Goal: Navigation & Orientation: Find specific page/section

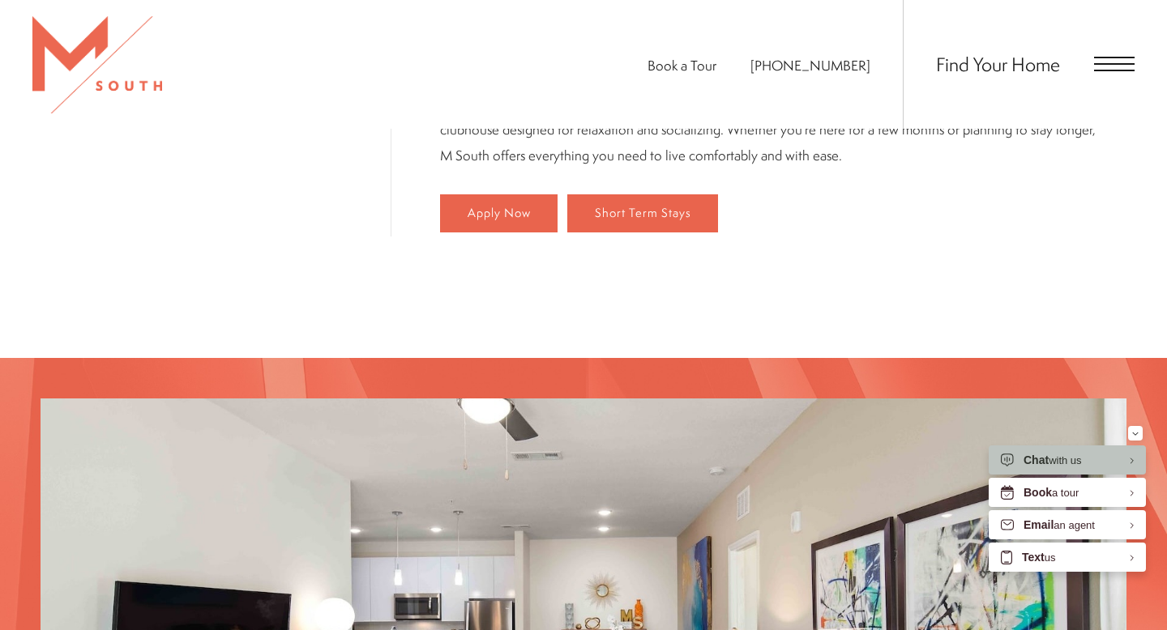
scroll to position [1074, 0]
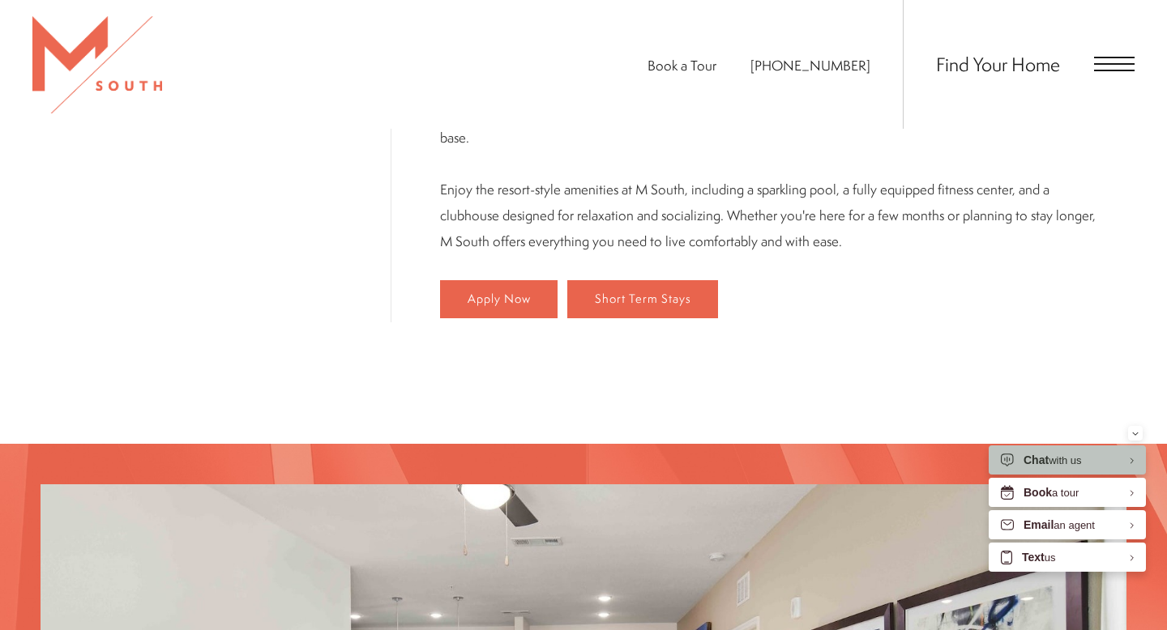
click at [1082, 67] on div "Find Your Home" at bounding box center [1019, 64] width 232 height 129
click at [1100, 66] on span "Open Menu" at bounding box center [1114, 64] width 41 height 15
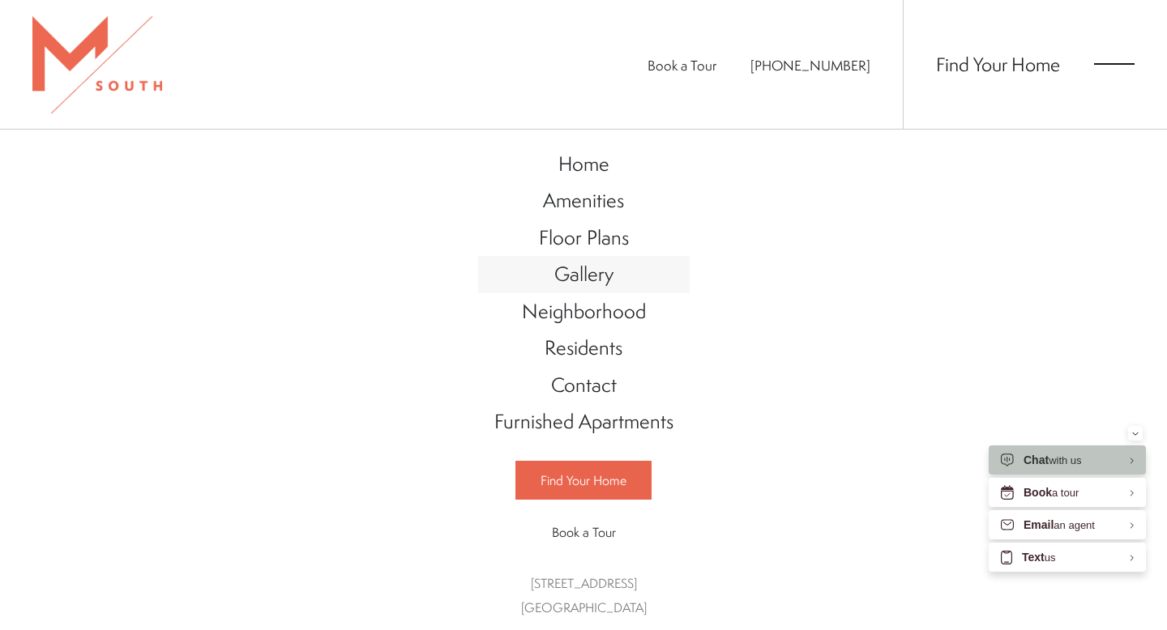
click at [597, 271] on span "Gallery" at bounding box center [583, 274] width 59 height 28
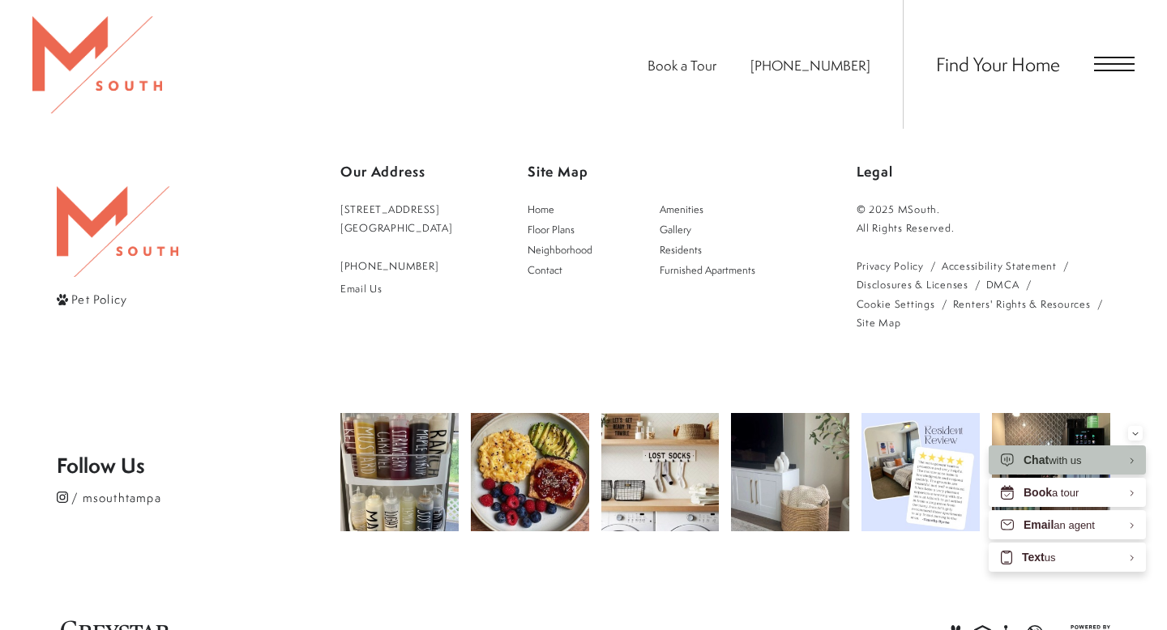
scroll to position [4174, 0]
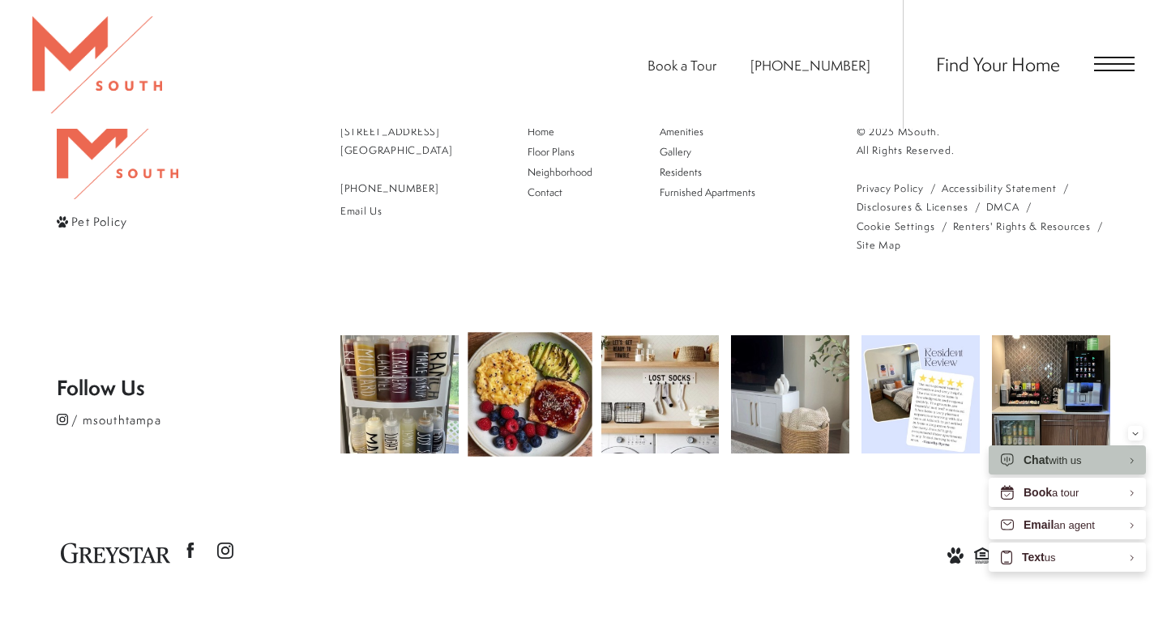
click at [513, 415] on img at bounding box center [530, 394] width 124 height 124
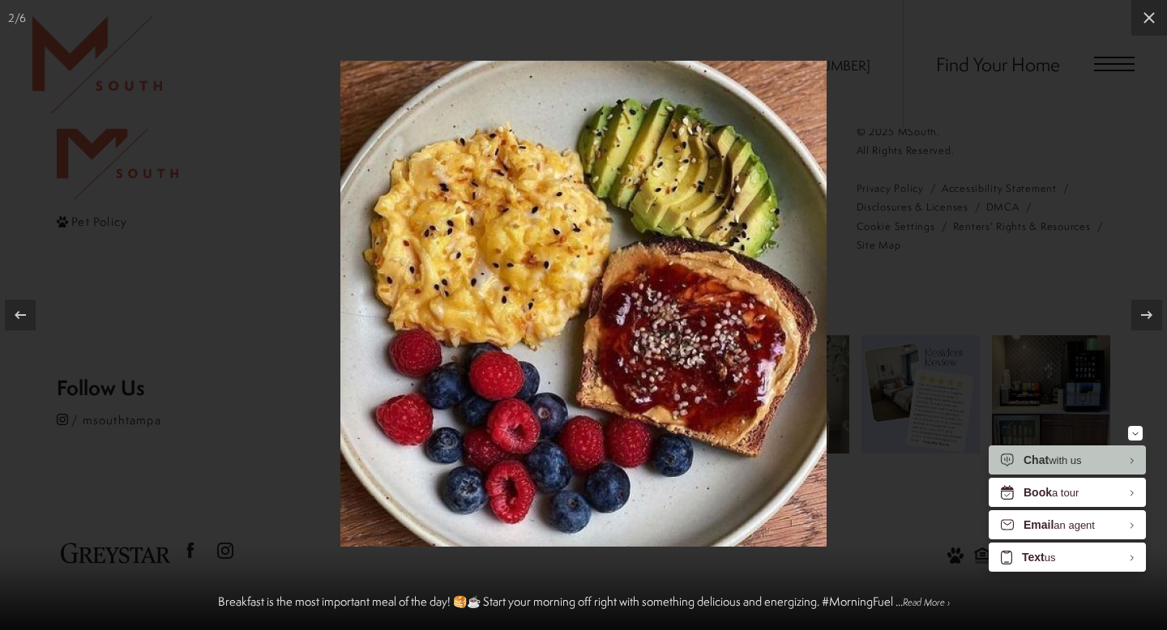
click at [929, 117] on div at bounding box center [583, 315] width 1167 height 630
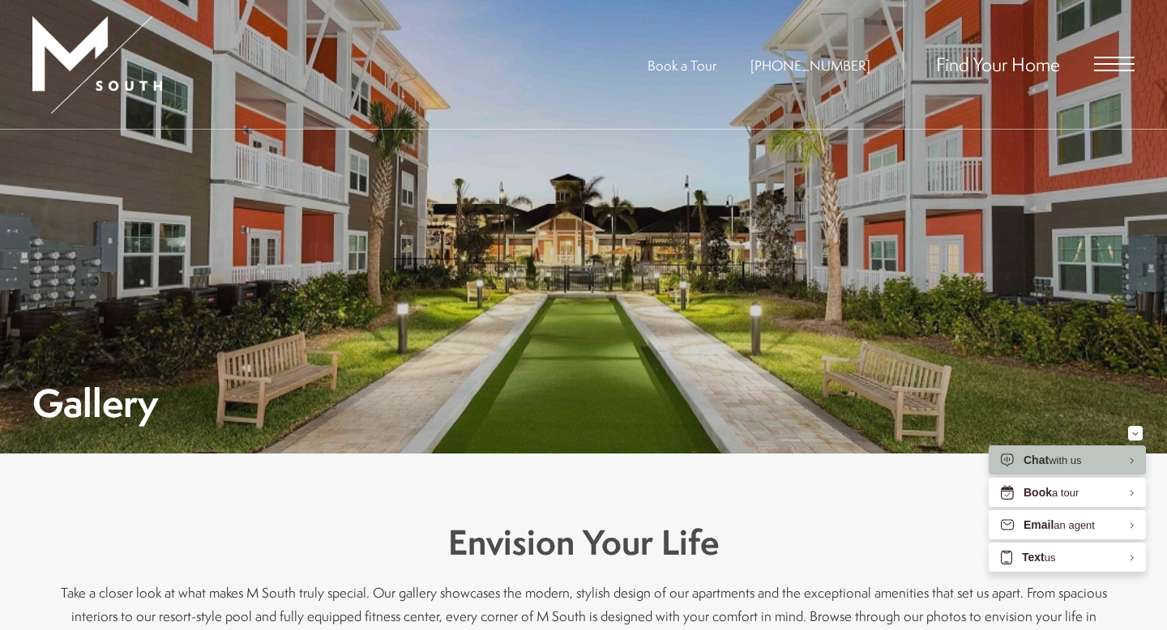
click at [1117, 55] on div "Find Your Home" at bounding box center [1019, 64] width 232 height 129
click at [1114, 64] on span "Open Menu" at bounding box center [1114, 64] width 41 height 2
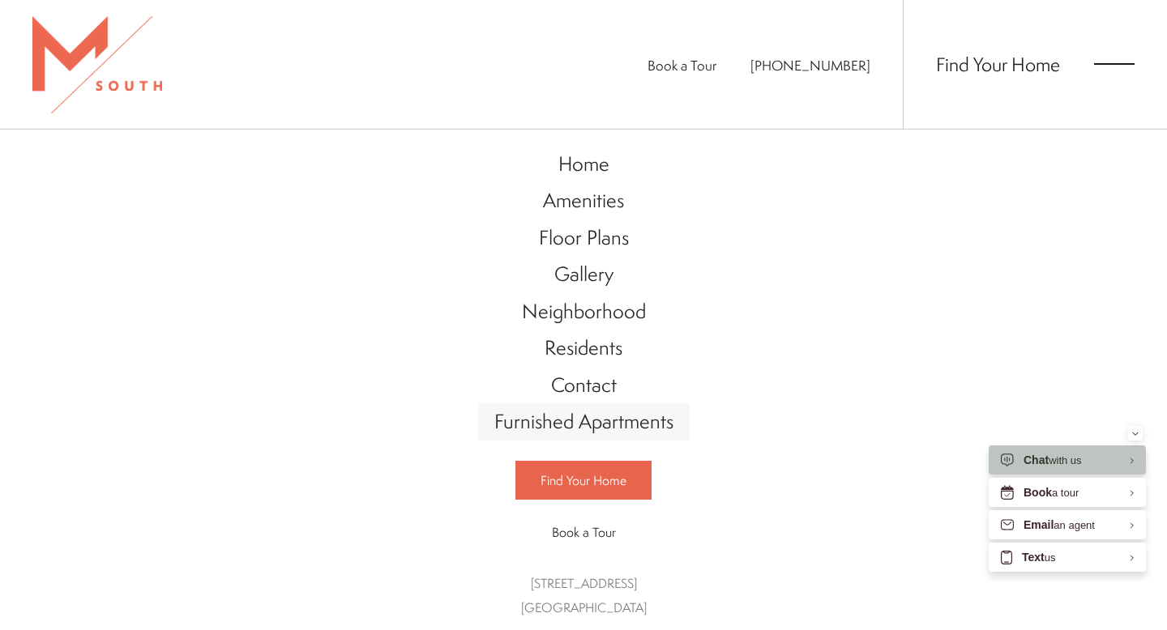
click at [593, 423] on span "Furnished Apartments" at bounding box center [583, 422] width 179 height 28
